Goal: Check status: Check status

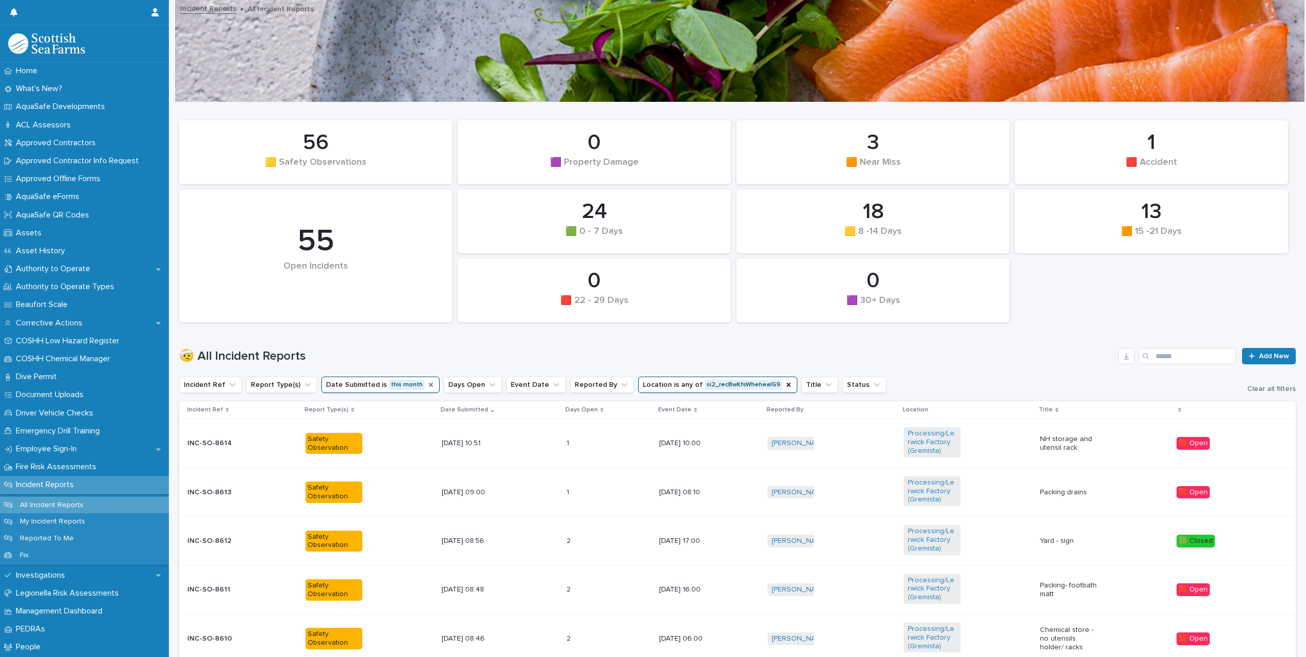
click at [427, 387] on icon "Date Submitted" at bounding box center [431, 385] width 8 height 8
click at [382, 384] on icon "Date Submitted" at bounding box center [387, 385] width 10 height 10
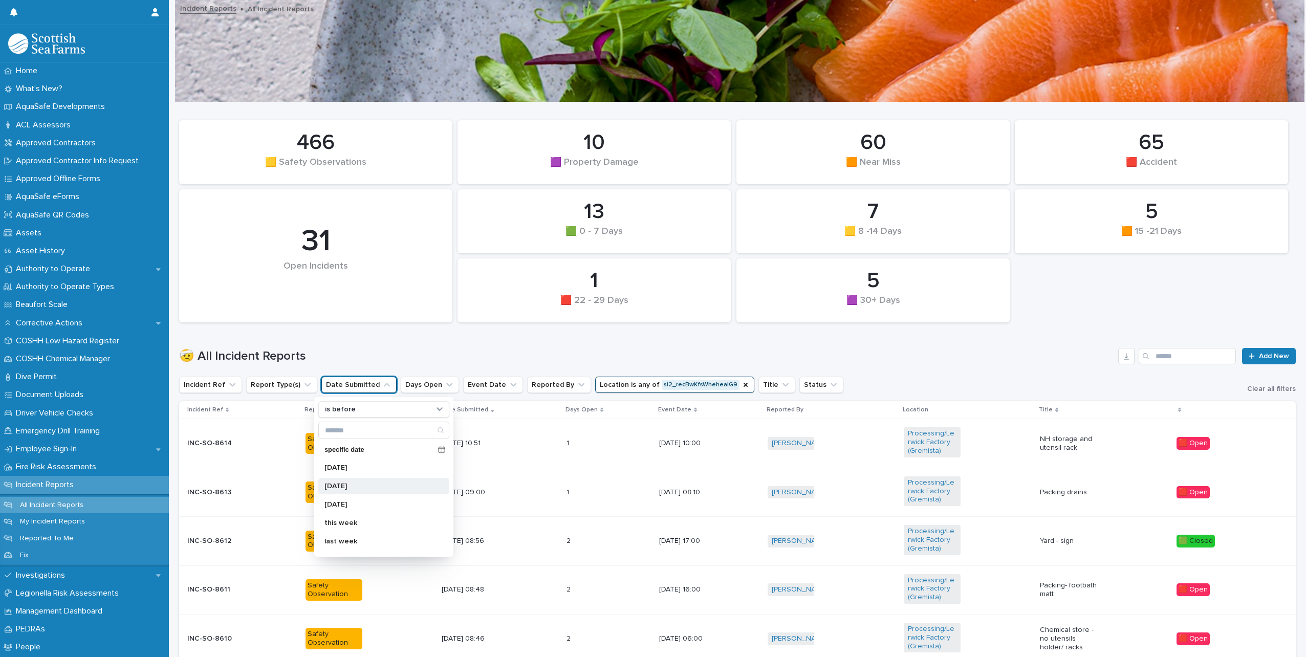
click at [349, 487] on p "yesterday" at bounding box center [378, 486] width 108 height 7
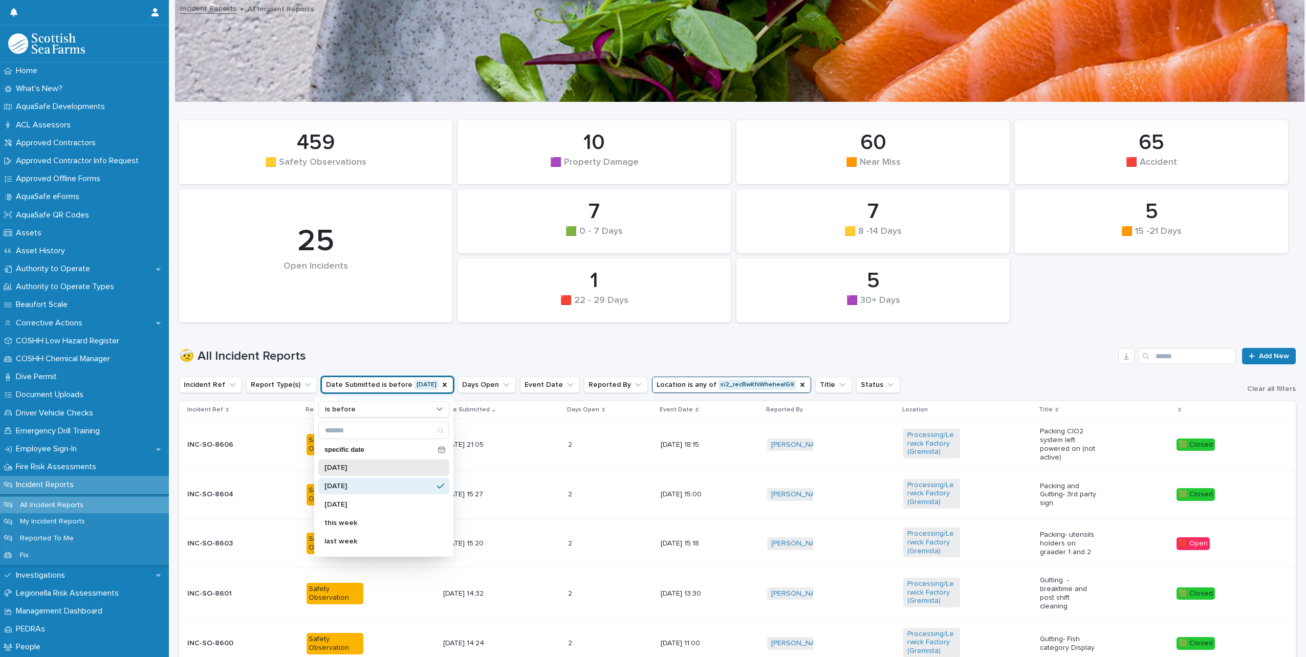
click at [330, 466] on p "today" at bounding box center [378, 467] width 108 height 7
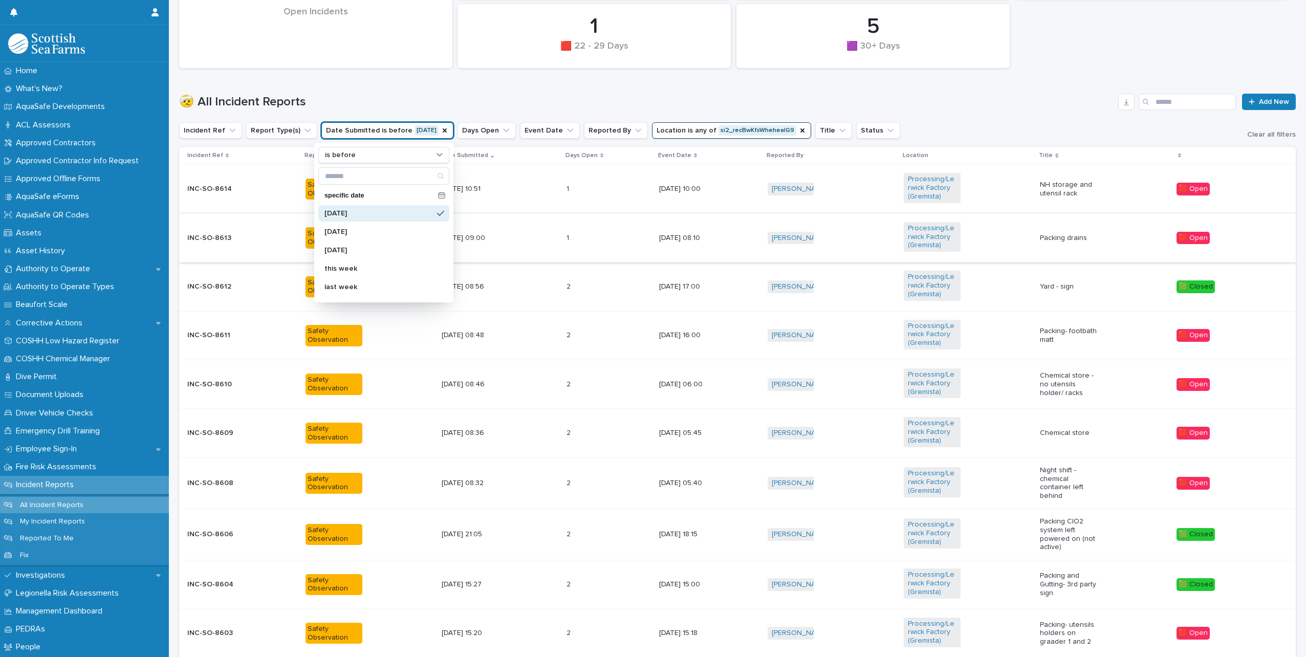
scroll to position [256, 0]
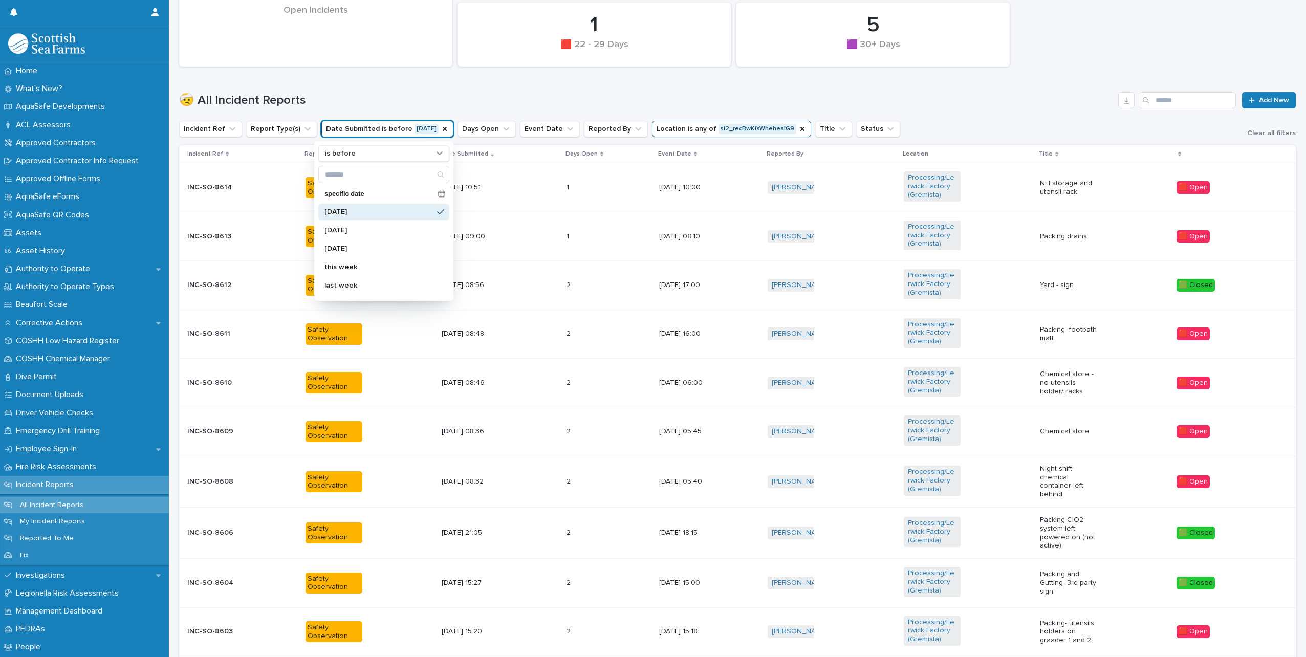
click at [533, 546] on td "19/8/2025 21:05" at bounding box center [499, 532] width 125 height 51
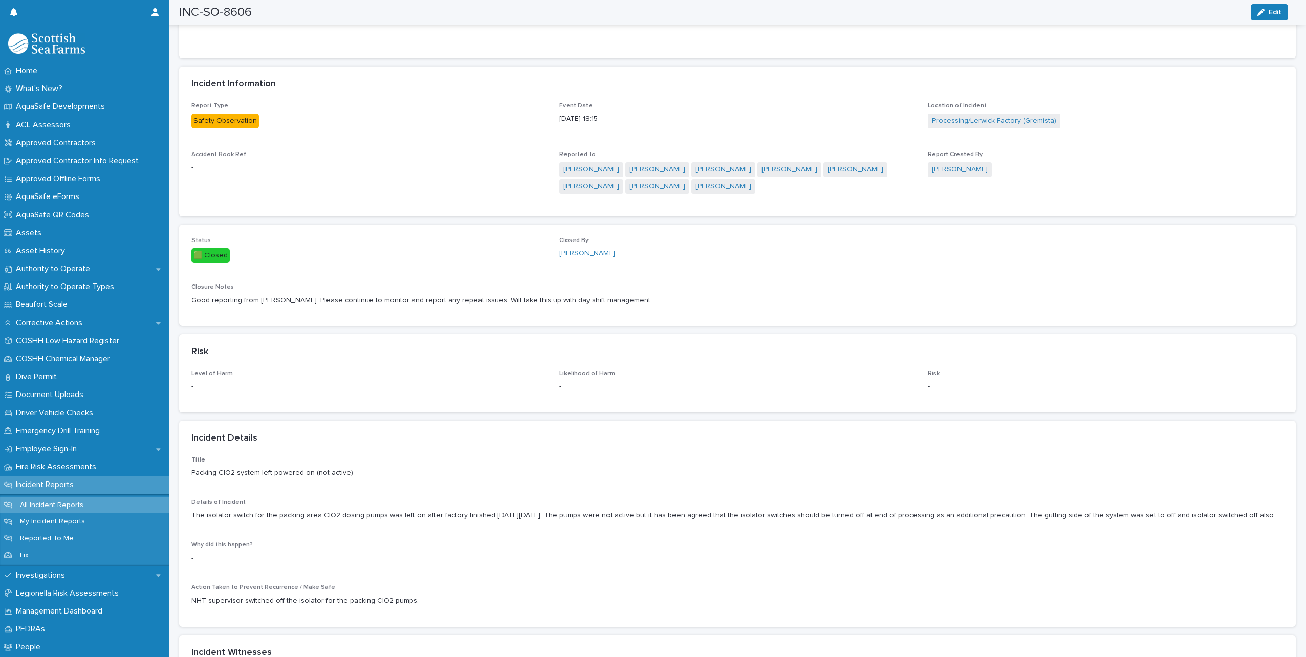
scroll to position [512, 0]
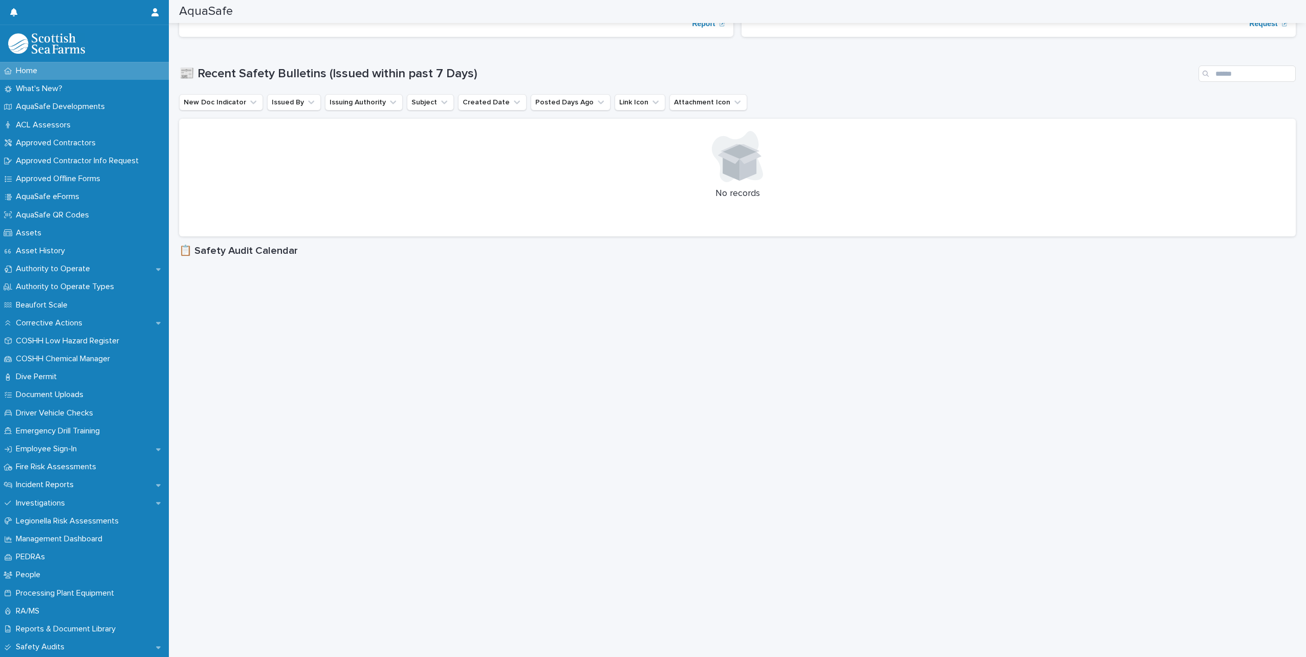
scroll to position [358, 0]
